Goal: Information Seeking & Learning: Learn about a topic

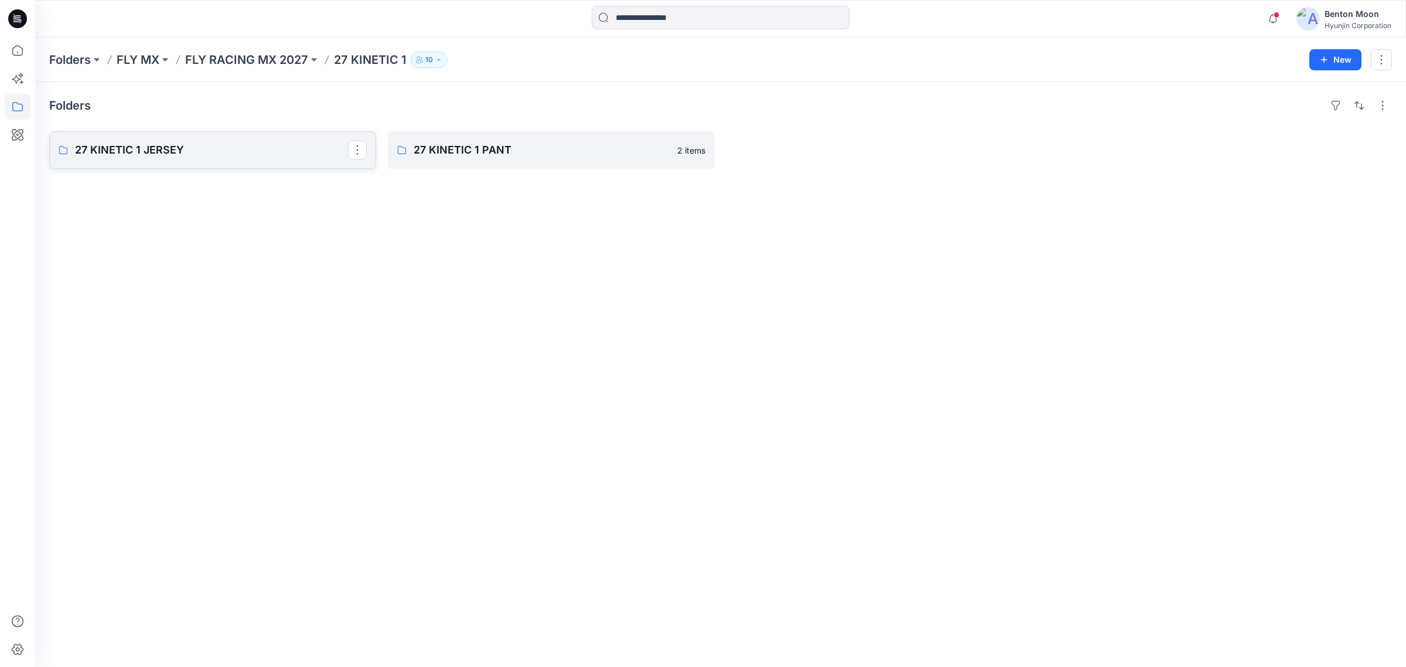
click at [255, 139] on link "27 KINETIC 1 JERSEY" at bounding box center [212, 150] width 327 height 38
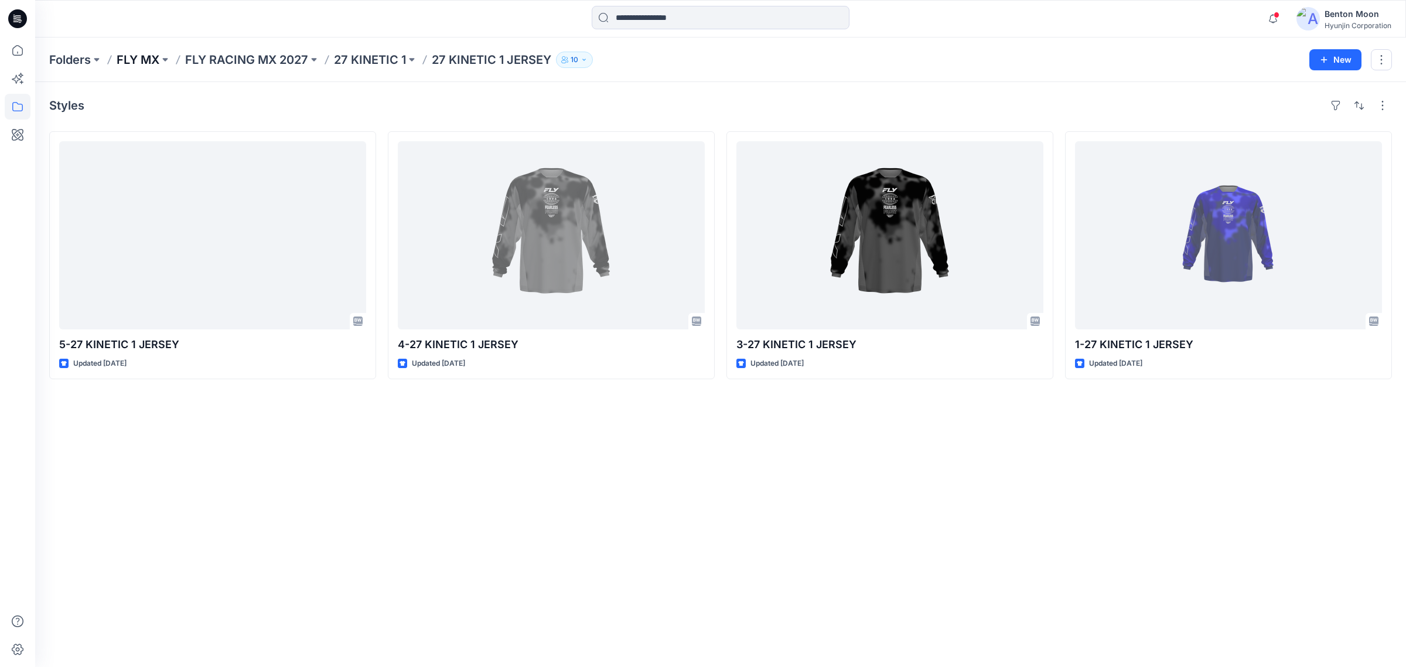
click at [151, 66] on p "FLY MX" at bounding box center [138, 60] width 43 height 16
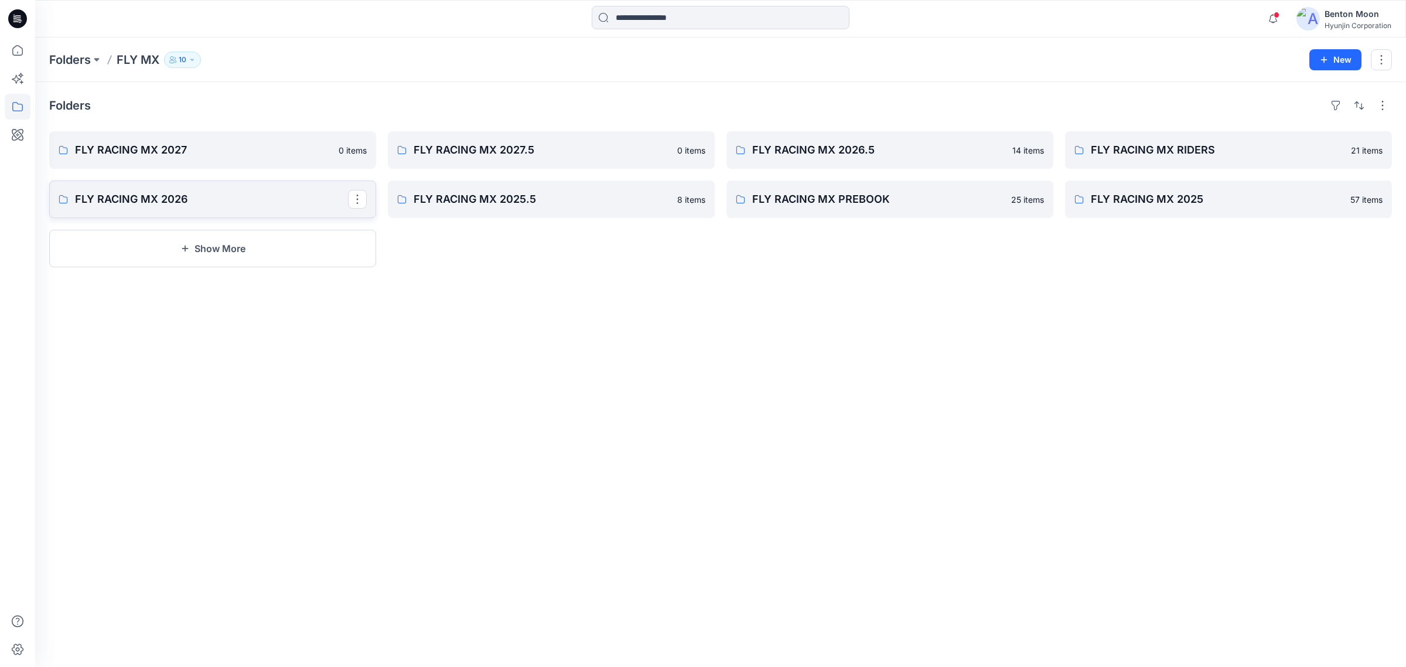
click at [231, 188] on link "FLY RACING MX 2026" at bounding box center [212, 199] width 327 height 38
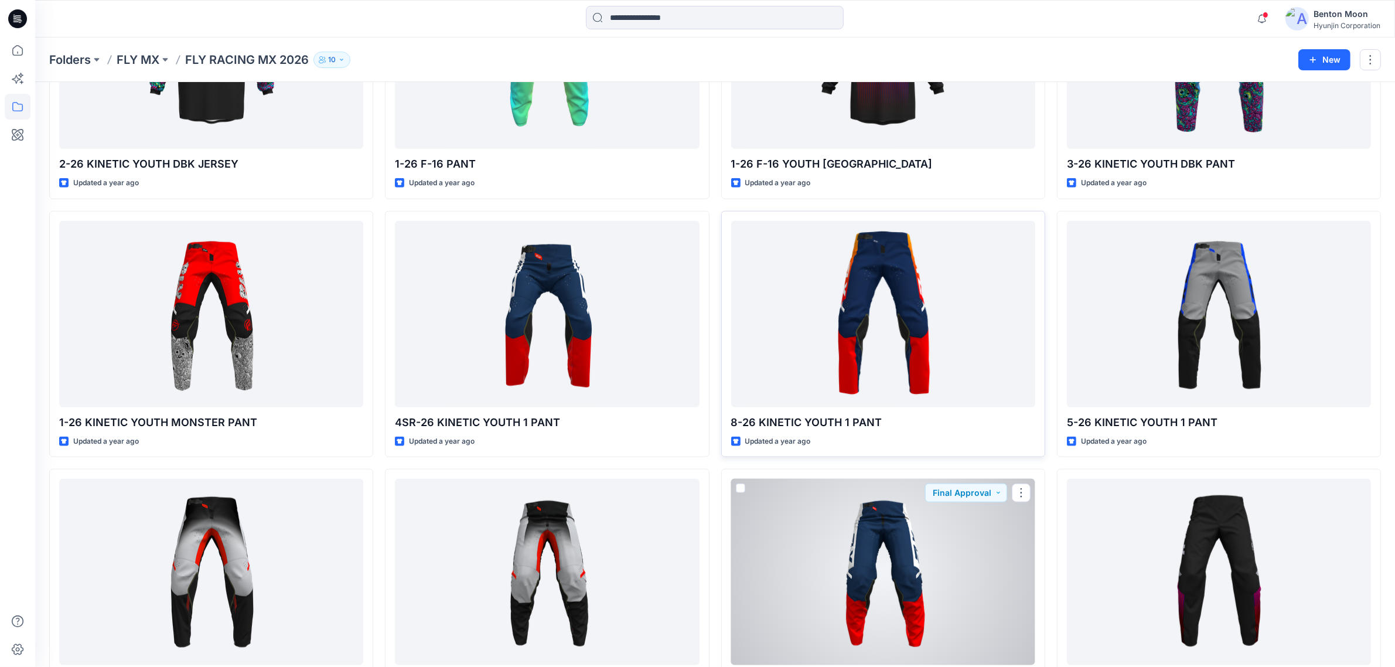
scroll to position [1467, 0]
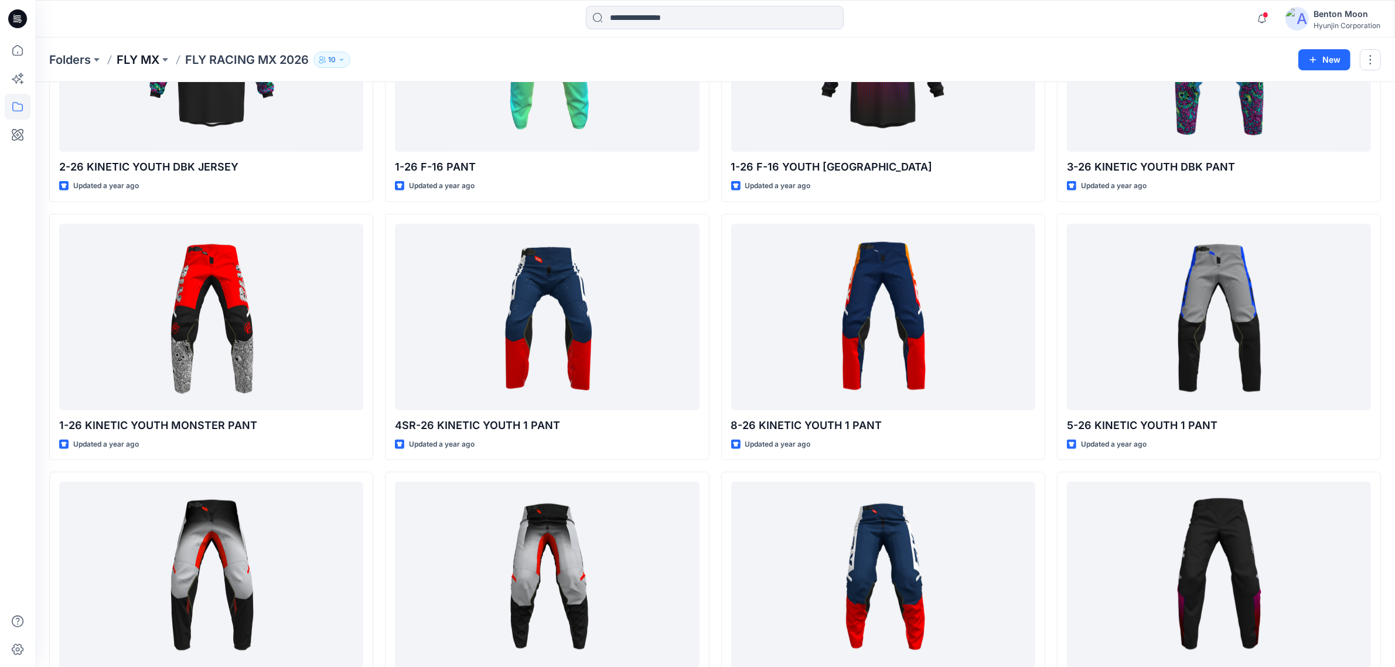
click at [137, 55] on p "FLY MX" at bounding box center [138, 60] width 43 height 16
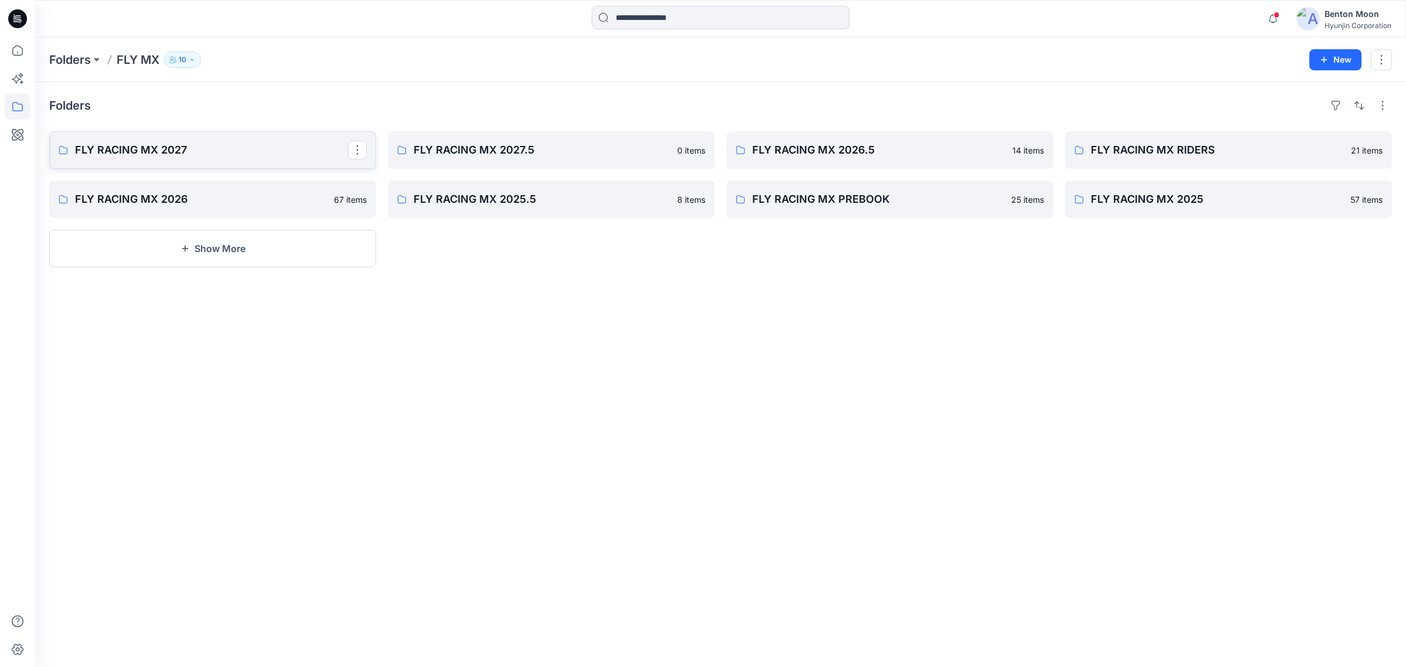
click at [186, 152] on p "FLY RACING MX 2027" at bounding box center [211, 150] width 273 height 16
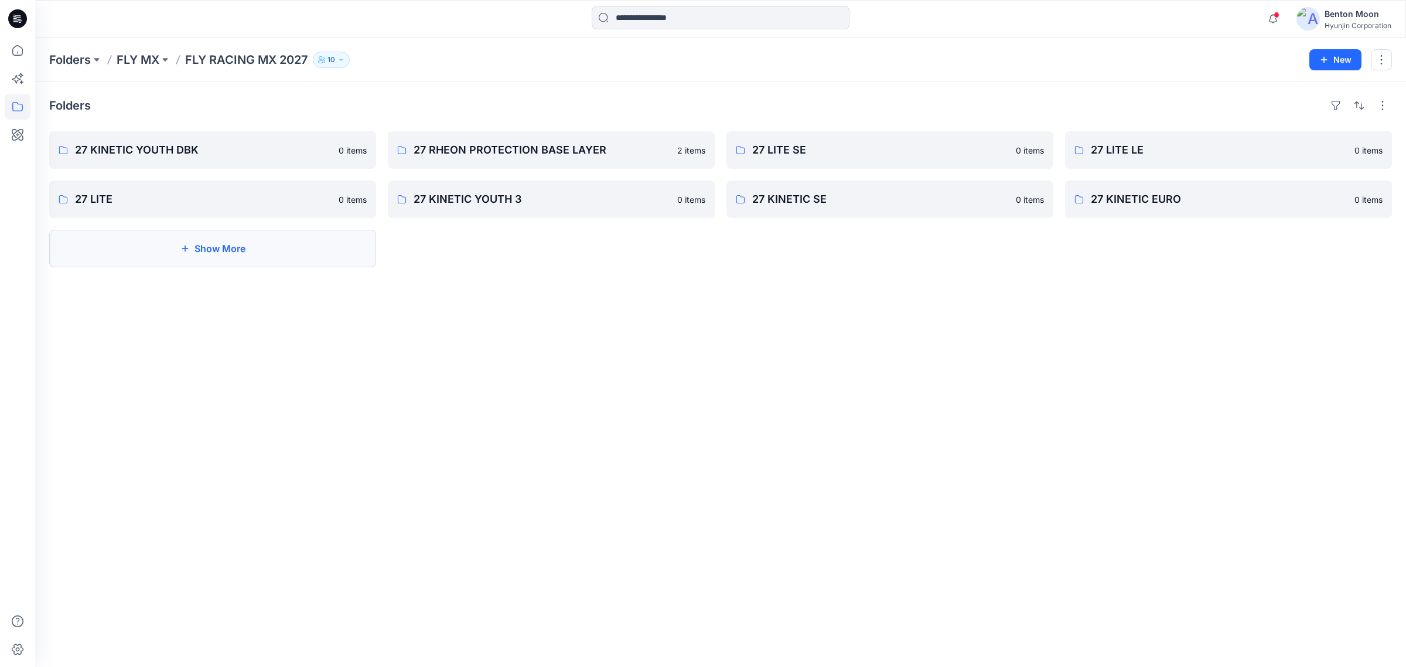
click at [326, 253] on button "Show More" at bounding box center [212, 249] width 327 height 38
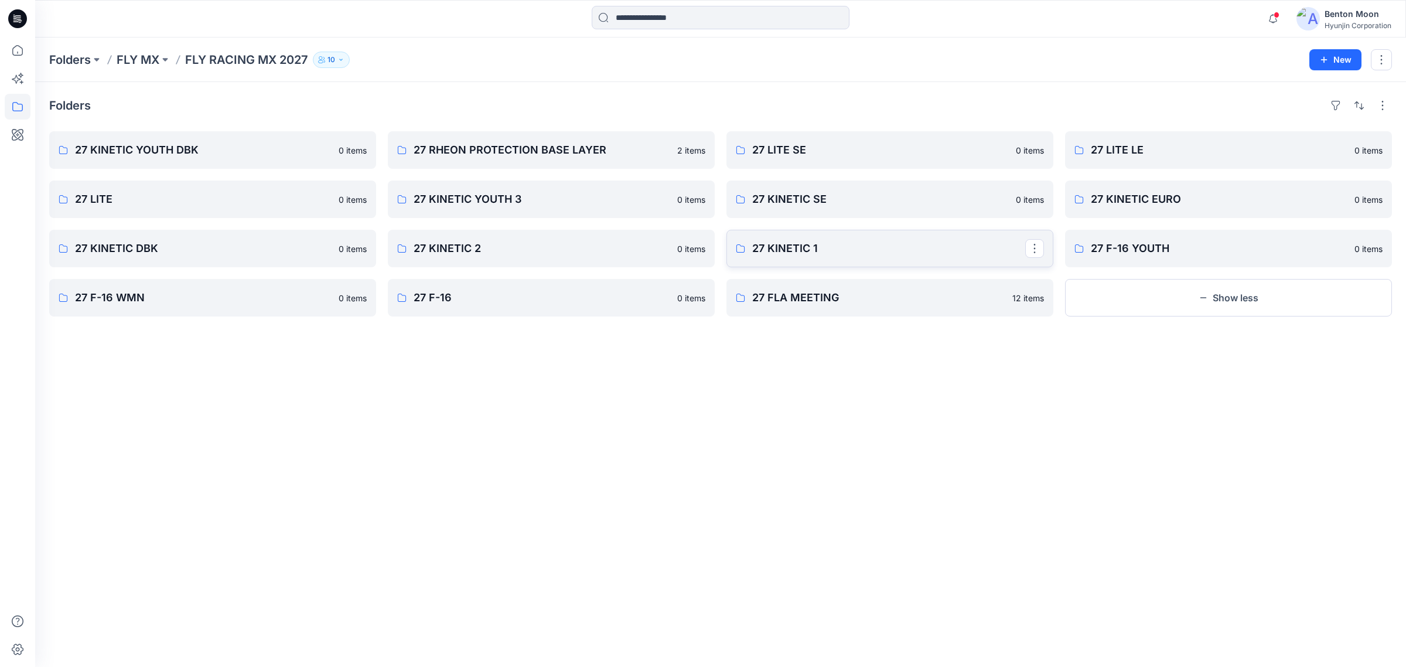
click at [904, 253] on p "27 KINETIC 1" at bounding box center [888, 248] width 273 height 16
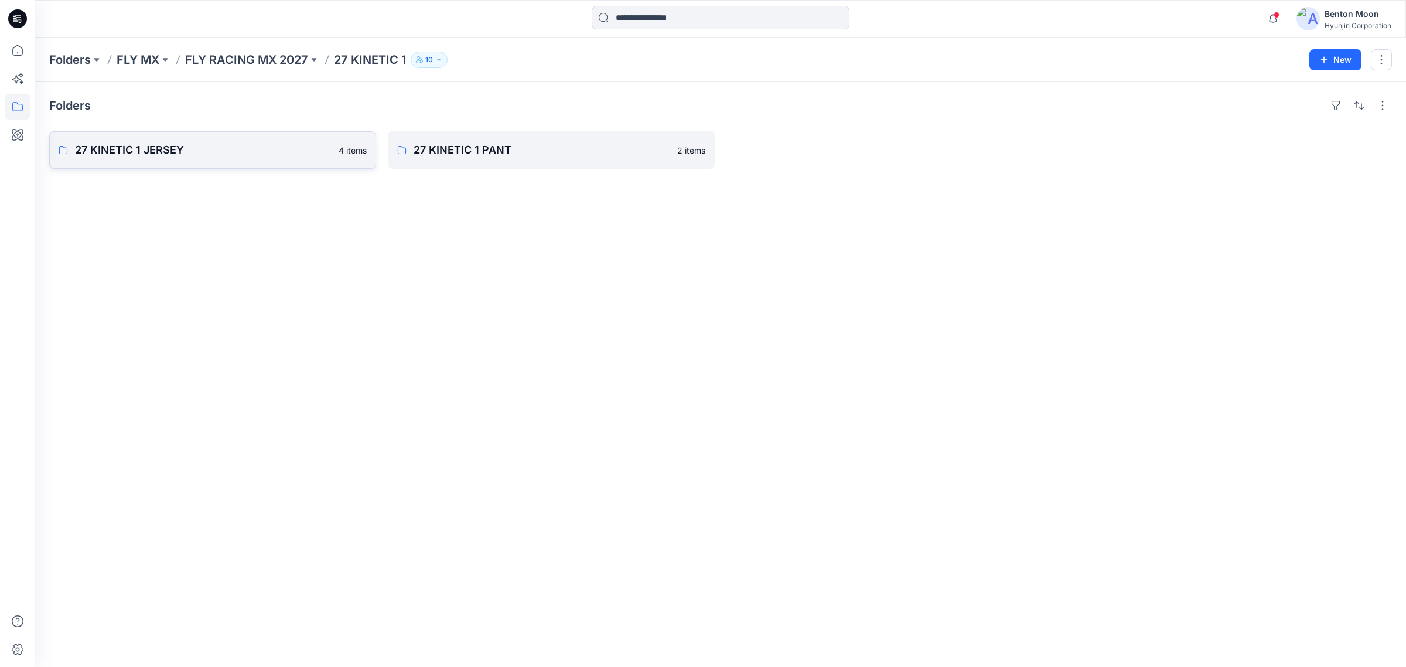
click at [138, 165] on link "27 KINETIC 1 JERSEY 4 items" at bounding box center [212, 150] width 327 height 38
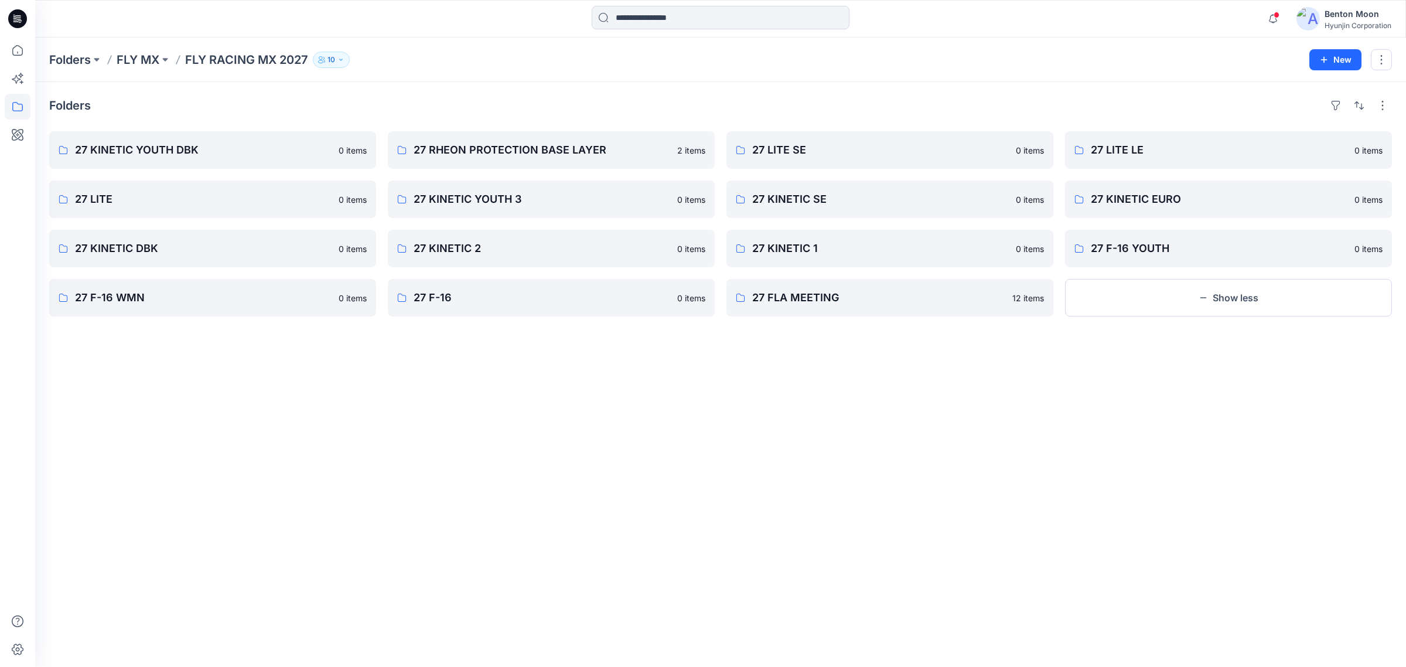
drag, startPoint x: 136, startPoint y: 57, endPoint x: 177, endPoint y: 63, distance: 41.4
click at [135, 57] on p "FLY MX" at bounding box center [138, 60] width 43 height 16
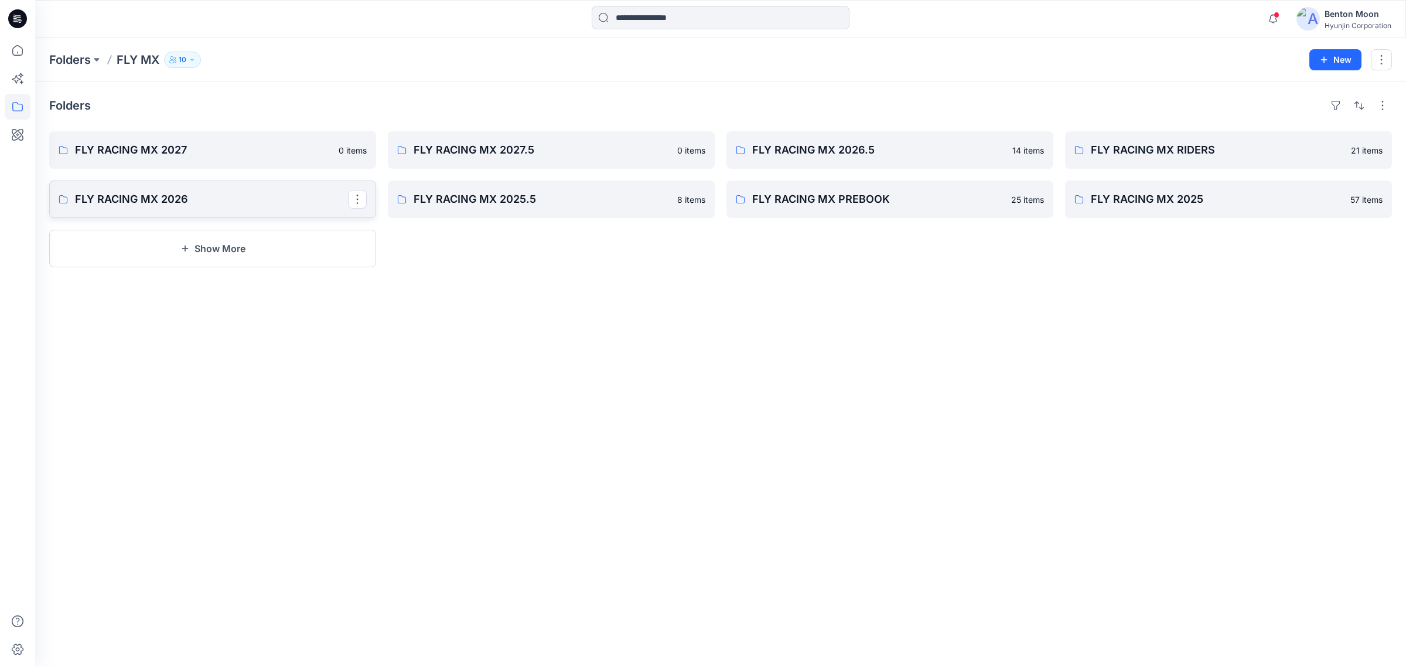
click at [156, 202] on p "FLY RACING MX 2026" at bounding box center [211, 199] width 273 height 16
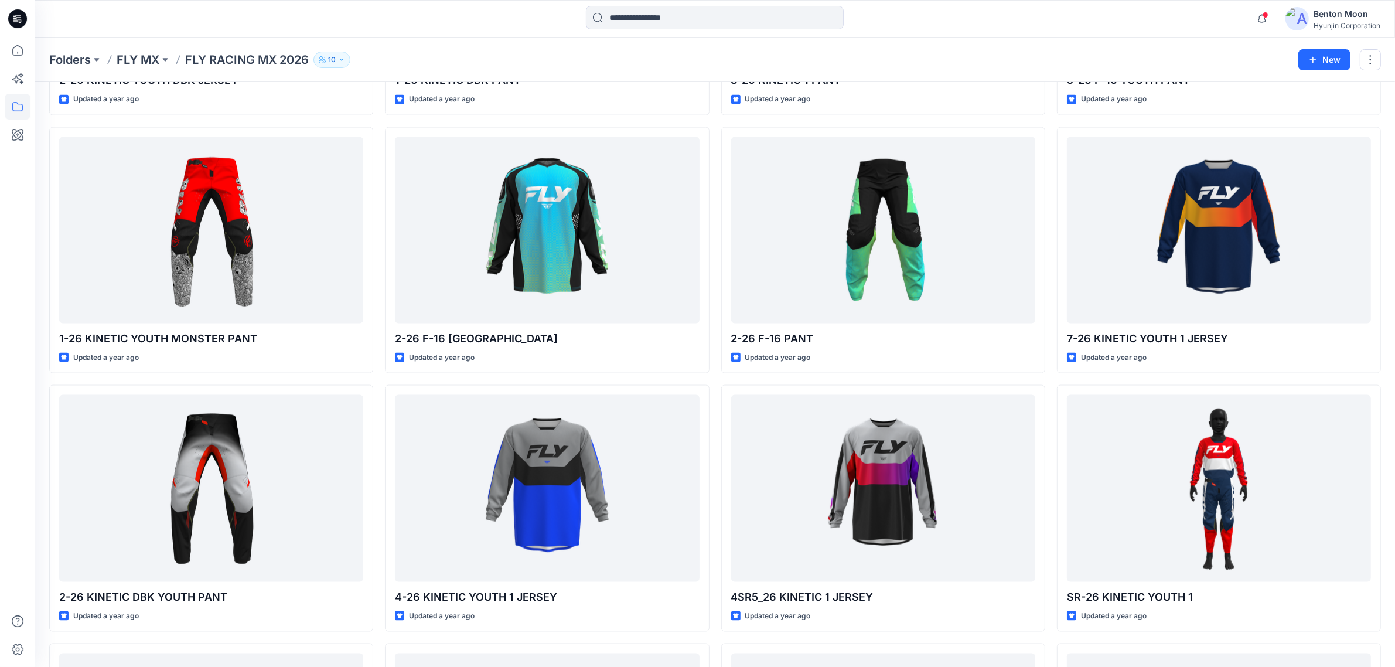
scroll to position [2198, 0]
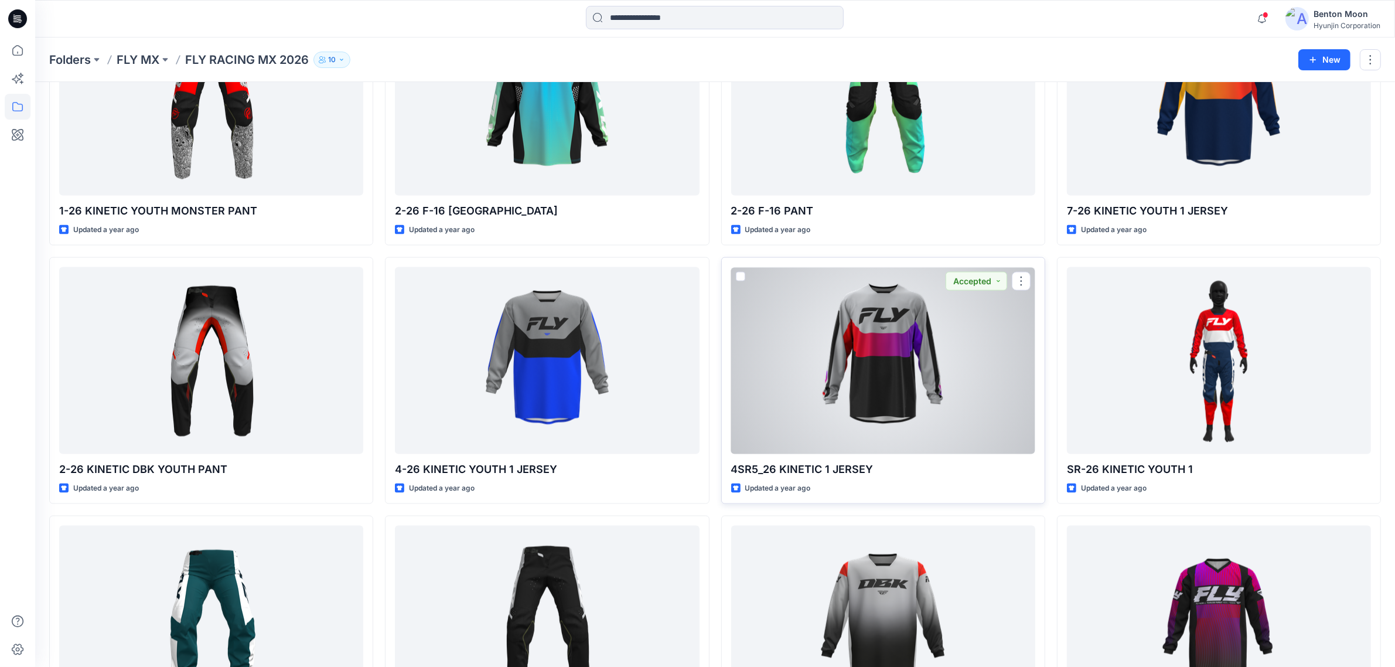
click at [816, 329] on div at bounding box center [883, 360] width 304 height 186
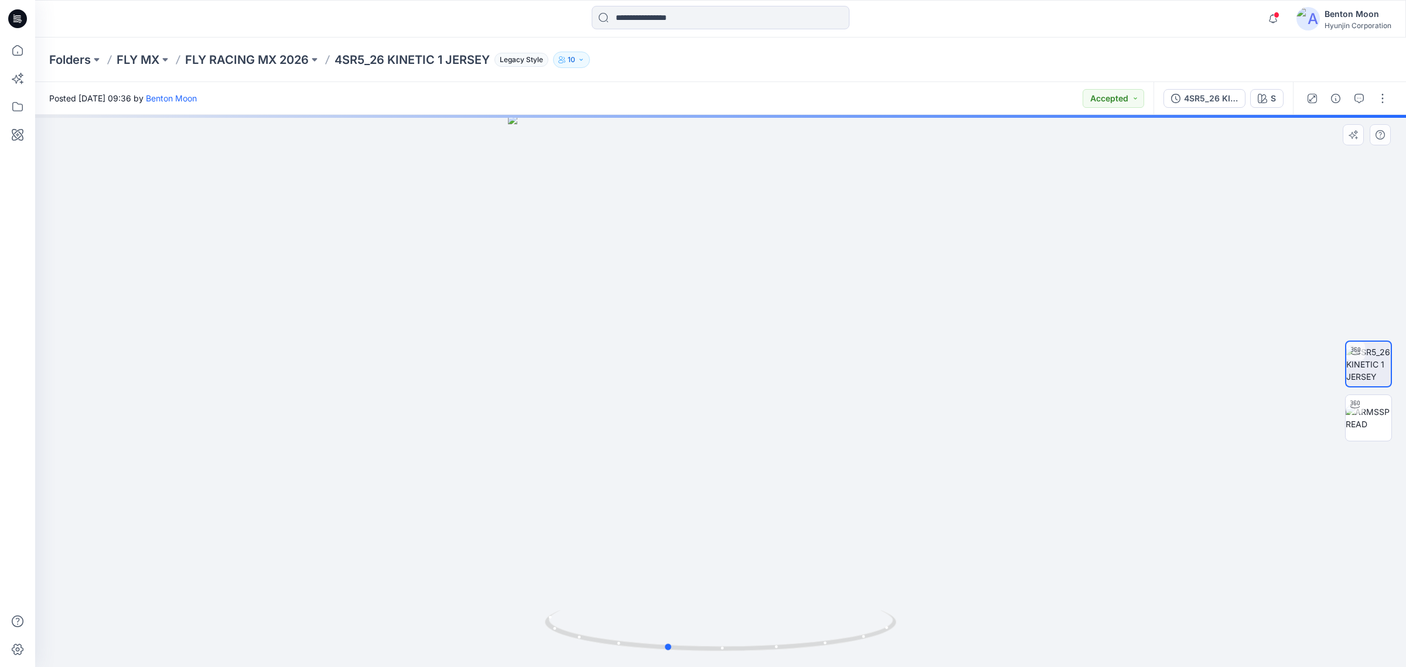
drag, startPoint x: 735, startPoint y: 519, endPoint x: 681, endPoint y: 513, distance: 54.8
click at [681, 513] on div at bounding box center [720, 391] width 1371 height 552
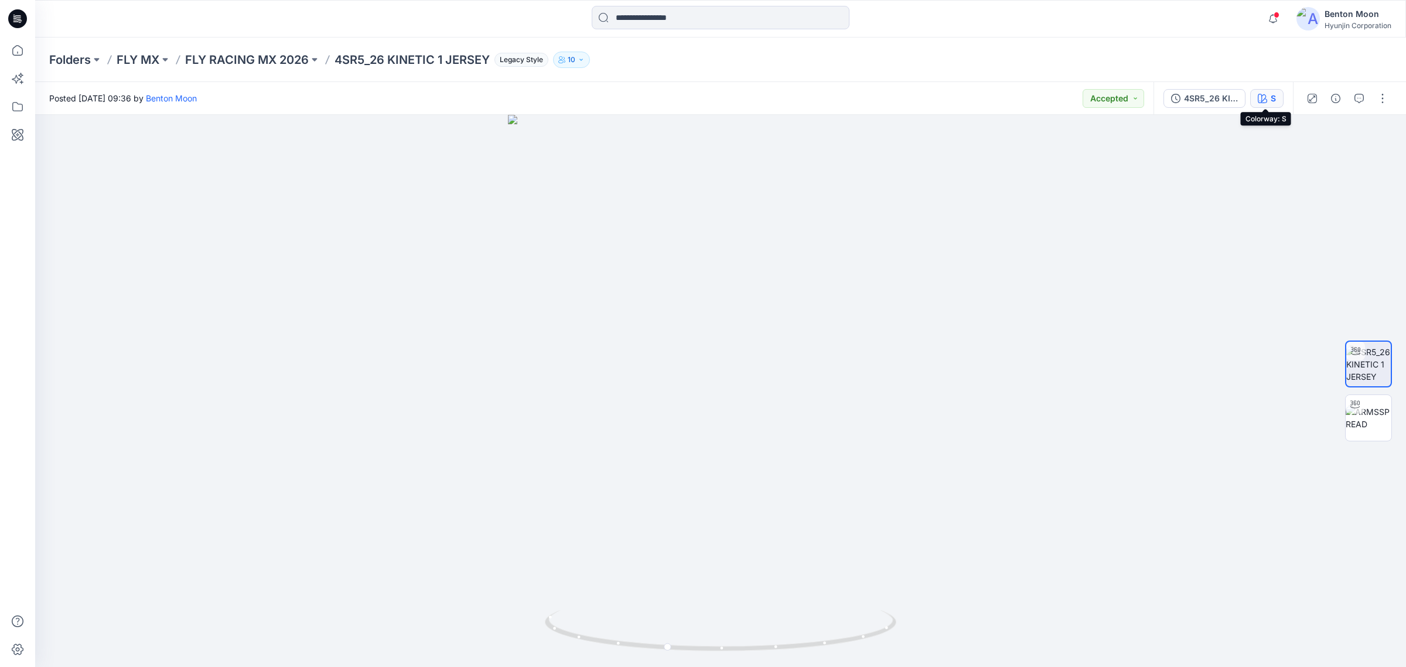
click at [1262, 101] on icon "button" at bounding box center [1262, 98] width 9 height 9
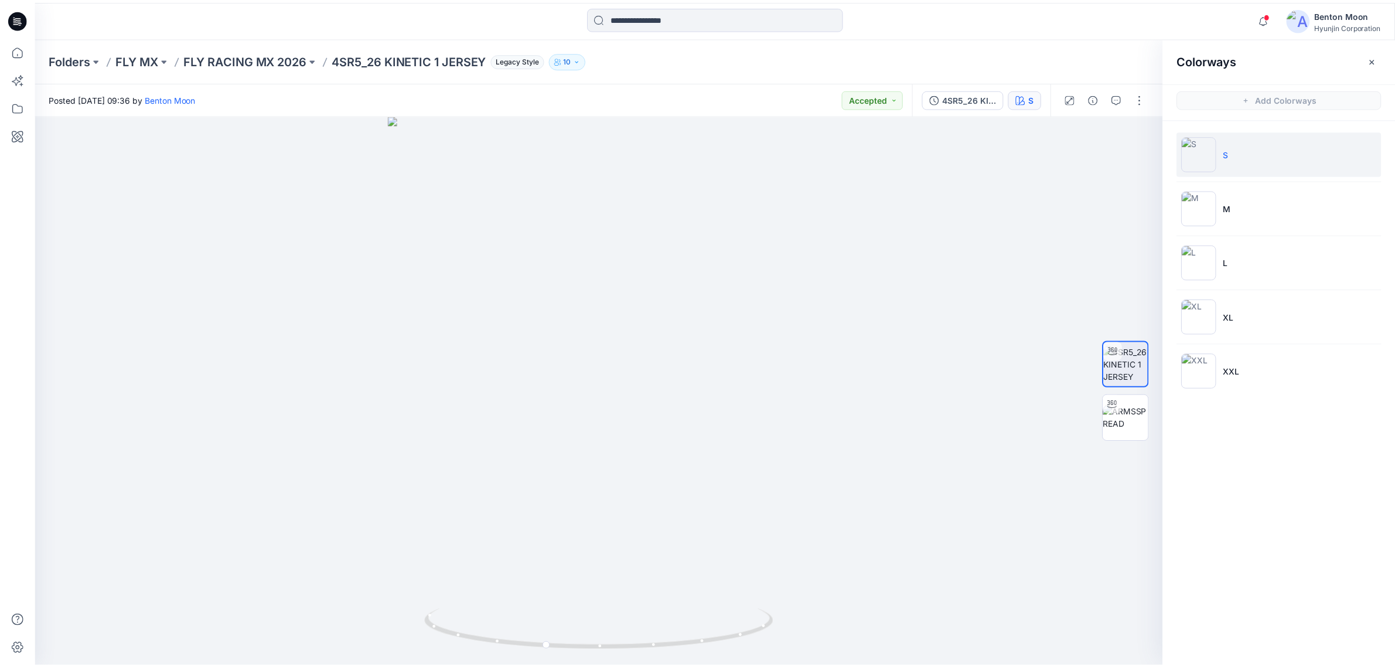
scroll to position [2198, 0]
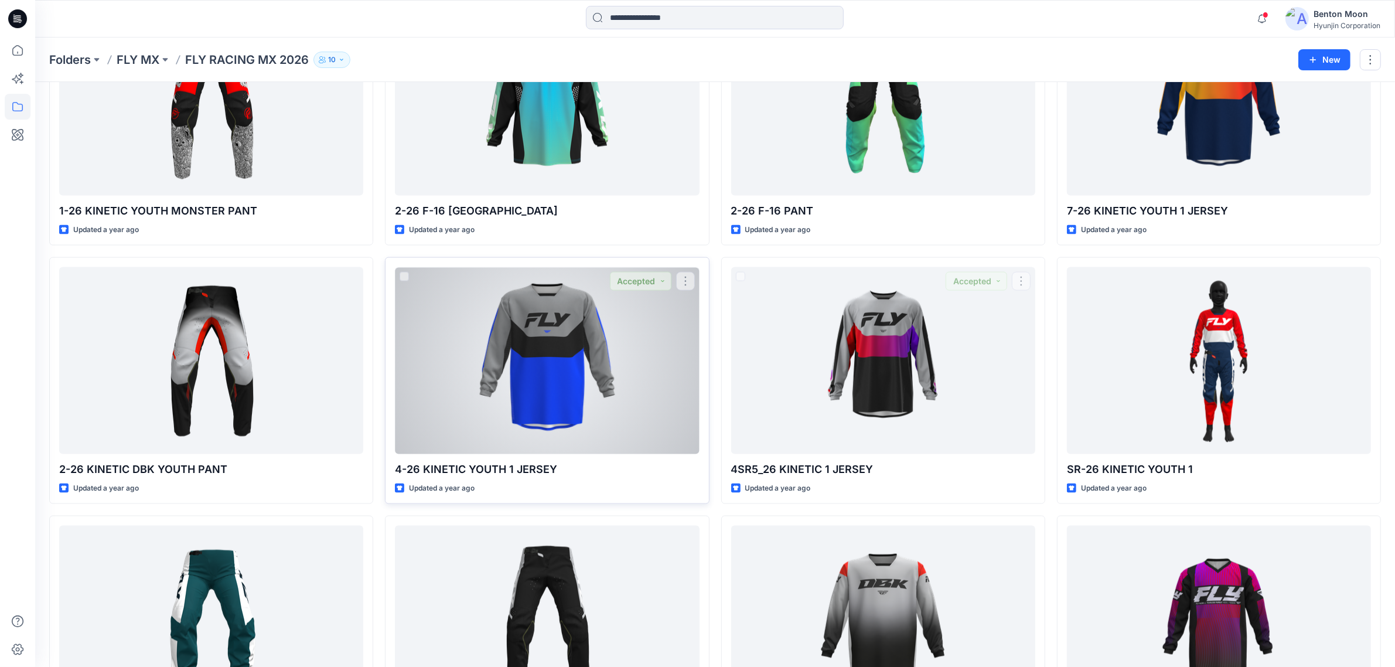
click at [543, 355] on div at bounding box center [547, 360] width 304 height 186
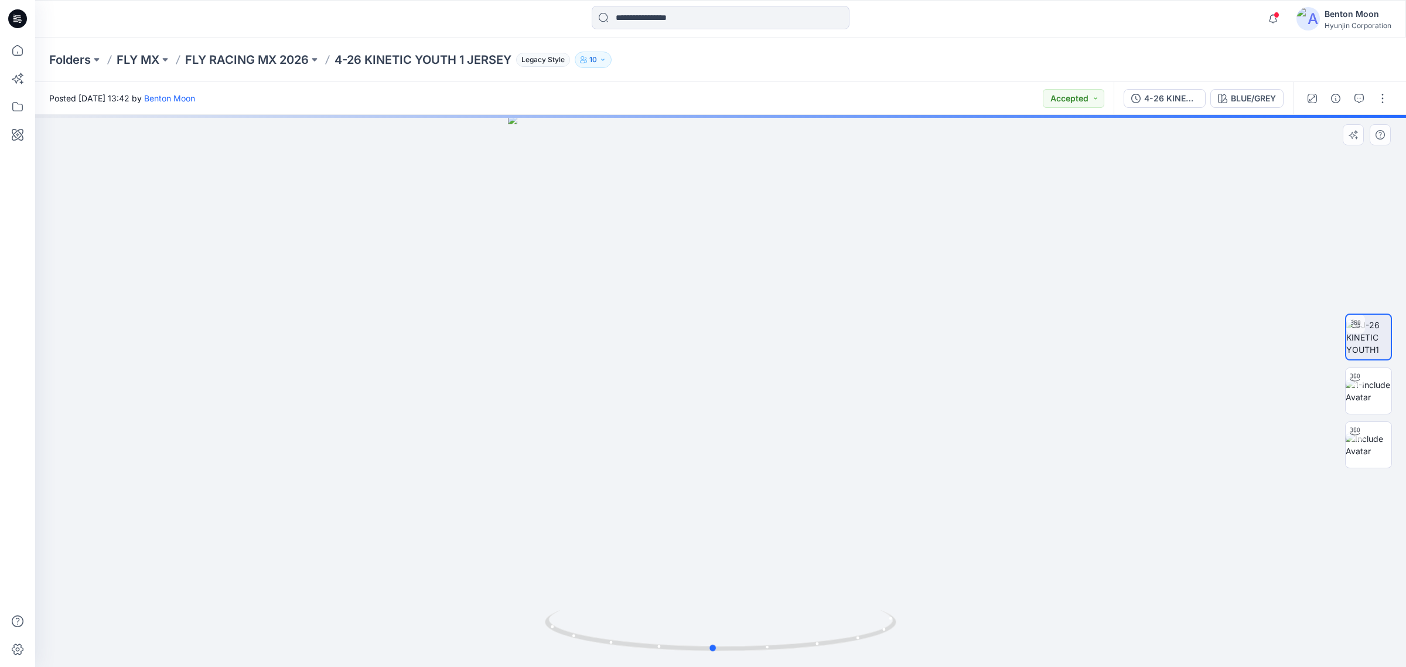
drag, startPoint x: 737, startPoint y: 543, endPoint x: 672, endPoint y: 532, distance: 66.0
click at [672, 532] on div at bounding box center [720, 391] width 1371 height 552
click at [1258, 97] on div "BLUE/GREY" at bounding box center [1253, 98] width 45 height 13
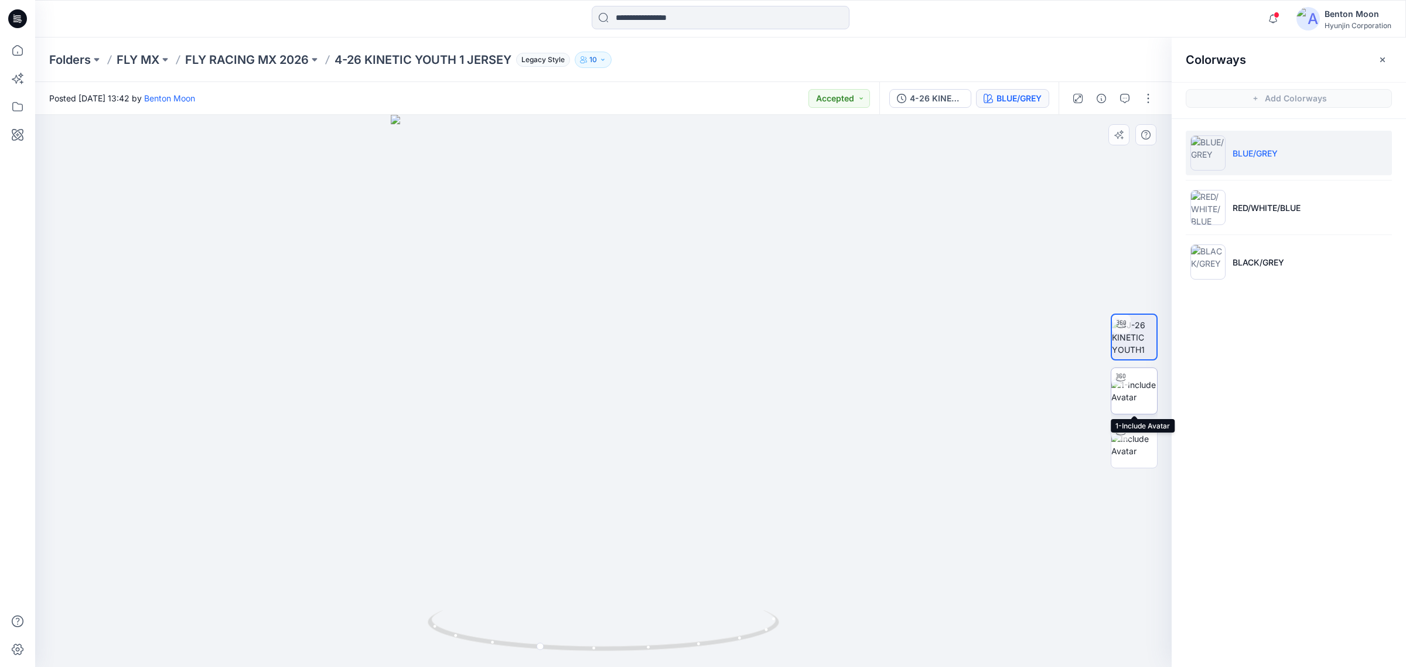
click at [1144, 388] on img at bounding box center [1135, 391] width 46 height 25
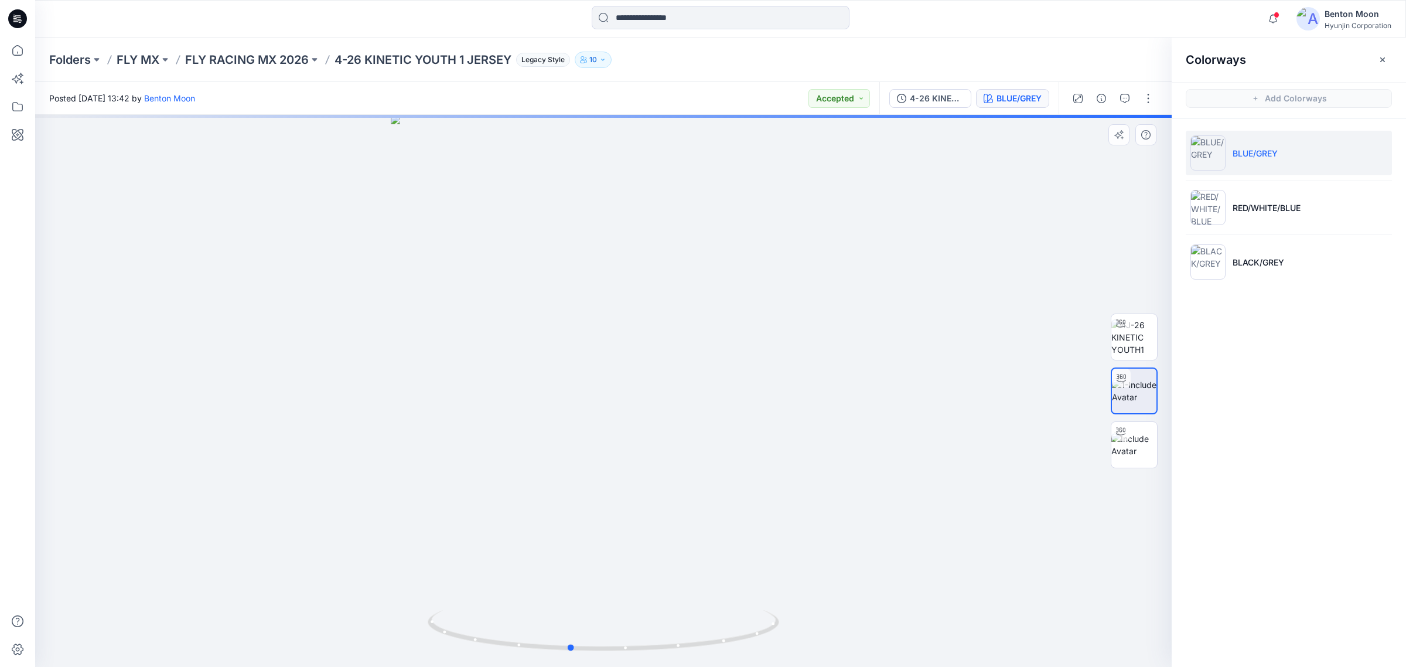
drag, startPoint x: 617, startPoint y: 365, endPoint x: 583, endPoint y: 367, distance: 33.5
click at [583, 367] on div at bounding box center [603, 391] width 1137 height 552
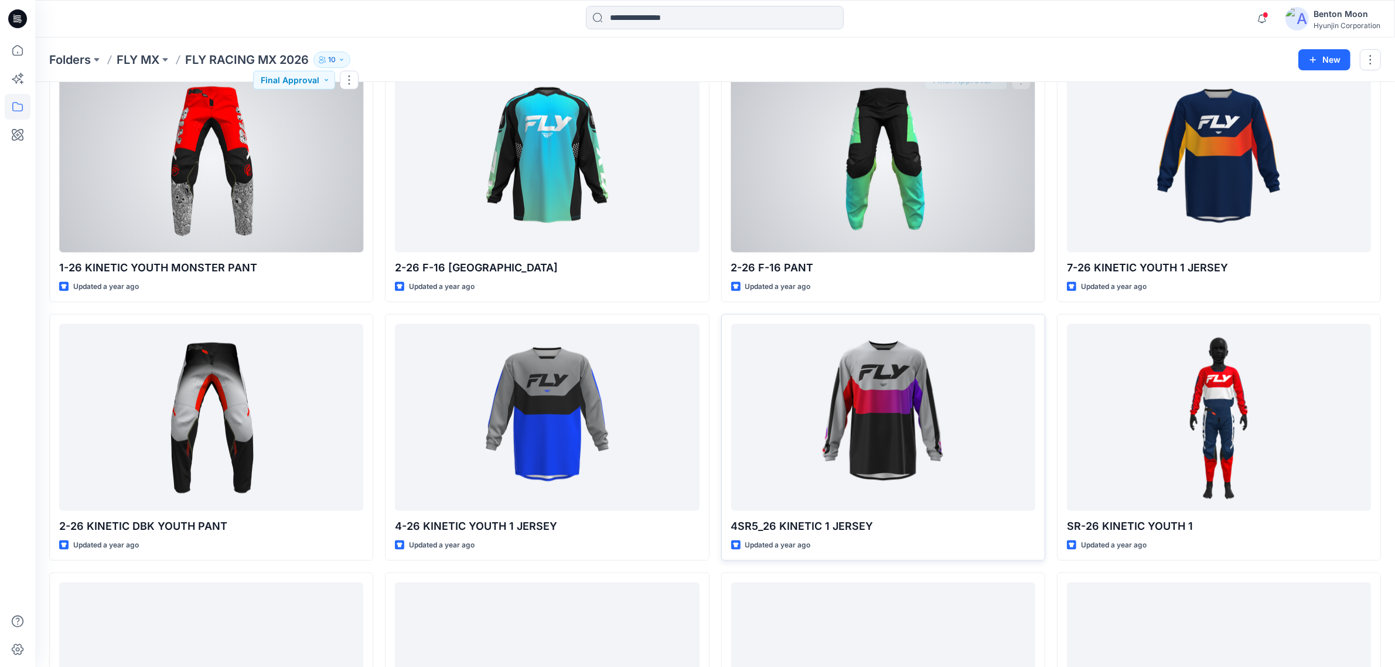
scroll to position [2124, 0]
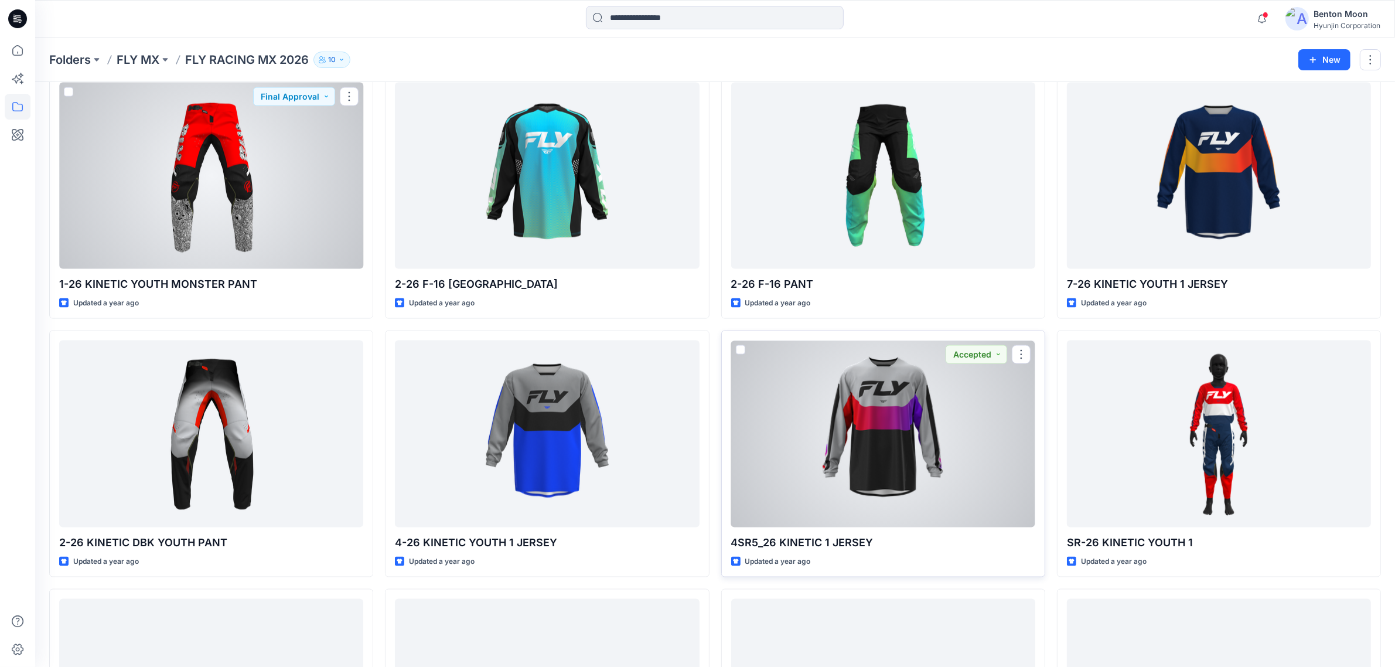
click at [924, 403] on div at bounding box center [883, 433] width 304 height 186
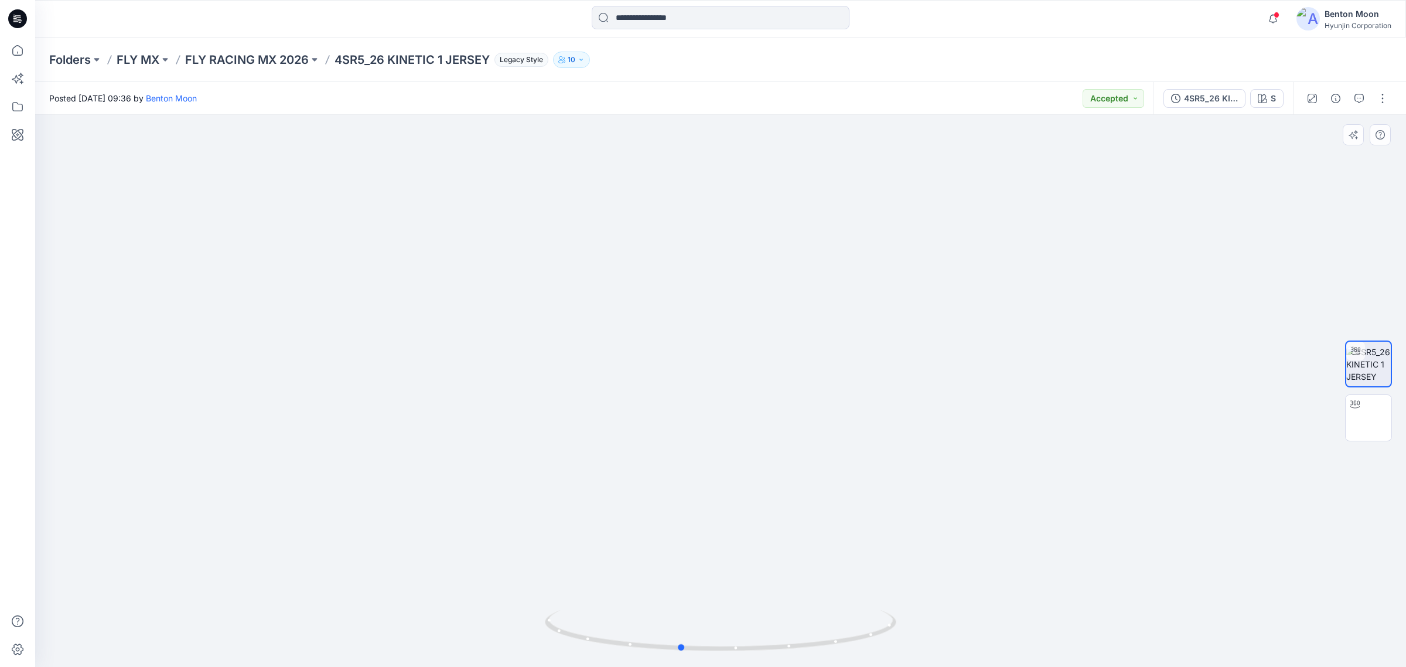
drag, startPoint x: 655, startPoint y: 543, endPoint x: 649, endPoint y: 543, distance: 6.4
click at [649, 543] on div at bounding box center [720, 391] width 1371 height 552
